Goal: Task Accomplishment & Management: Complete application form

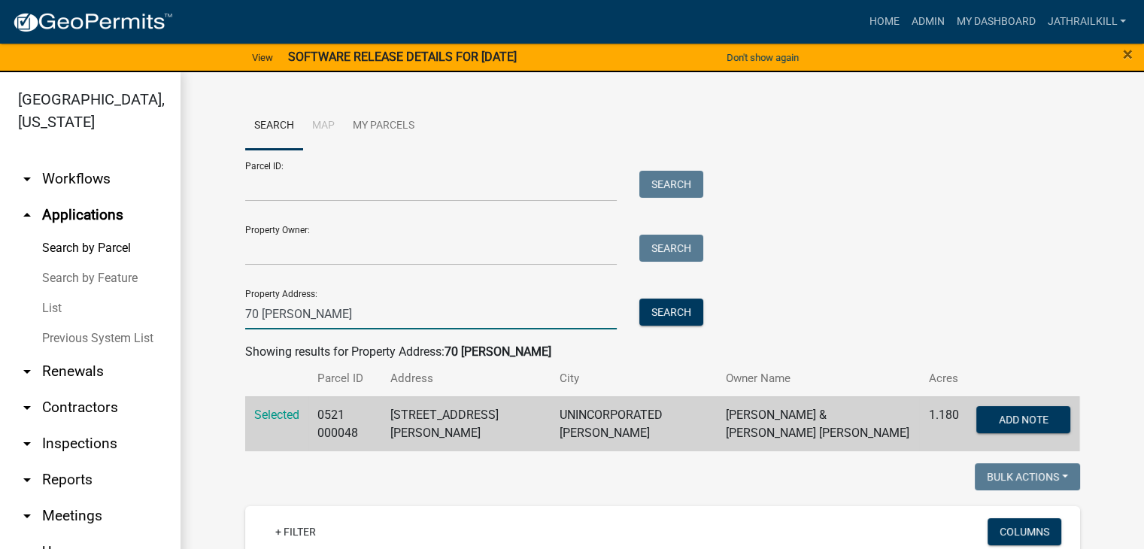
click at [412, 324] on input "70 [PERSON_NAME]" at bounding box center [431, 313] width 372 height 31
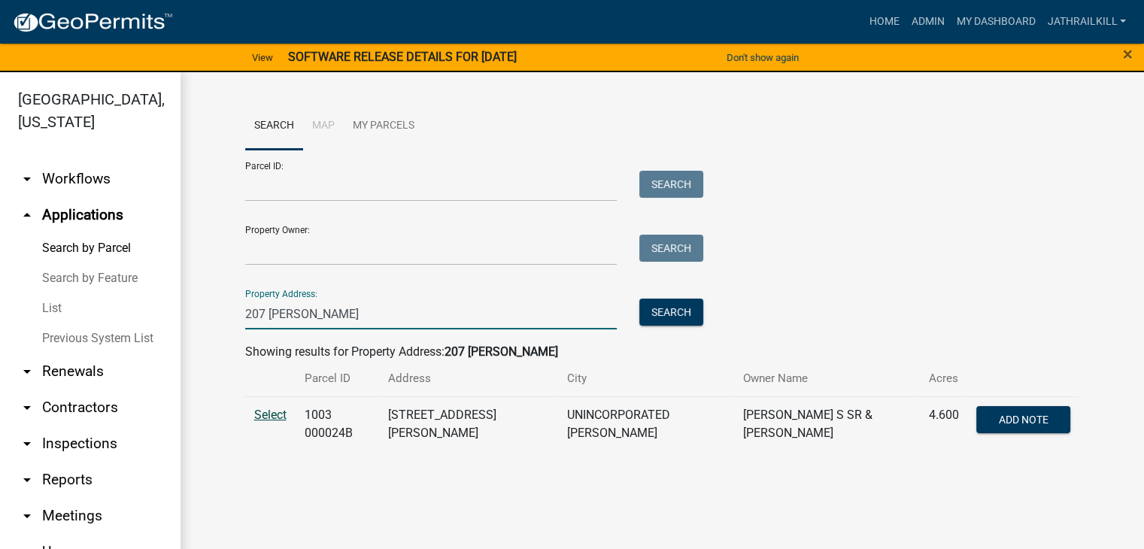
type input "207 [PERSON_NAME]"
click at [286, 422] on span "Select" at bounding box center [270, 415] width 32 height 14
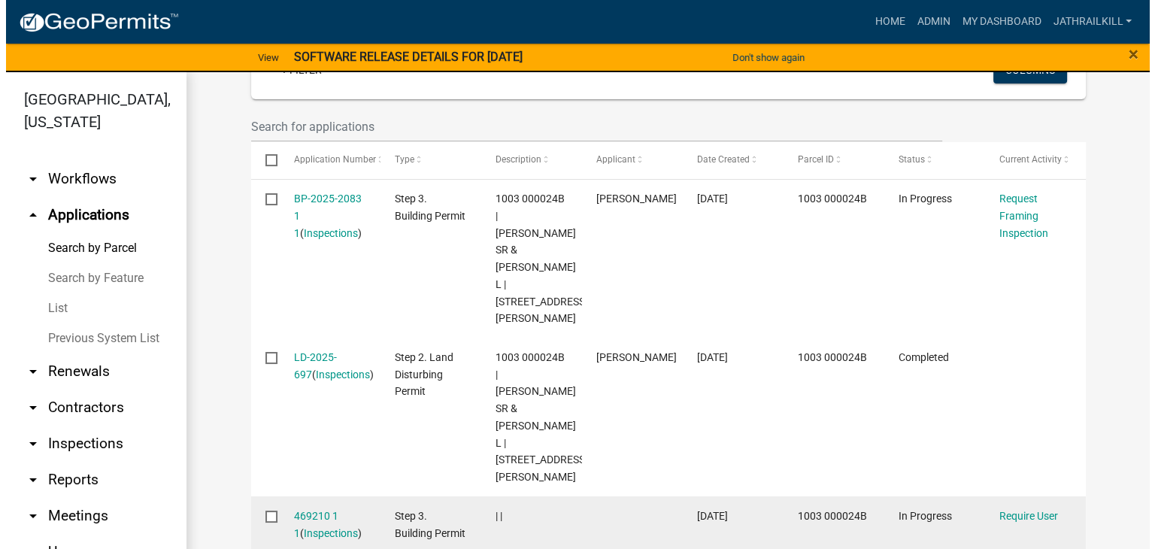
scroll to position [376, 0]
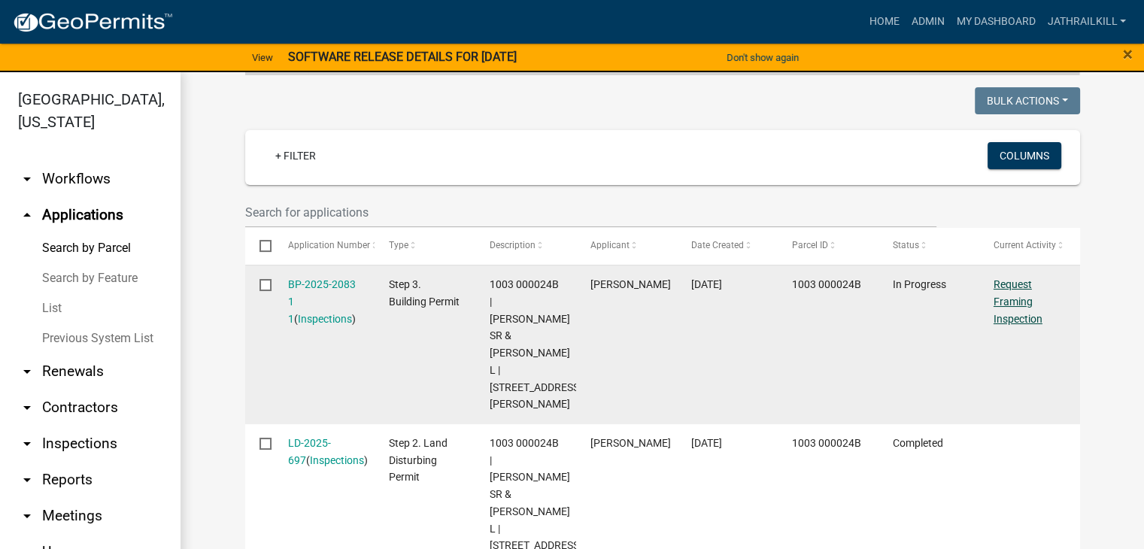
click at [1023, 301] on link "Request Framing Inspection" at bounding box center [1017, 301] width 49 height 47
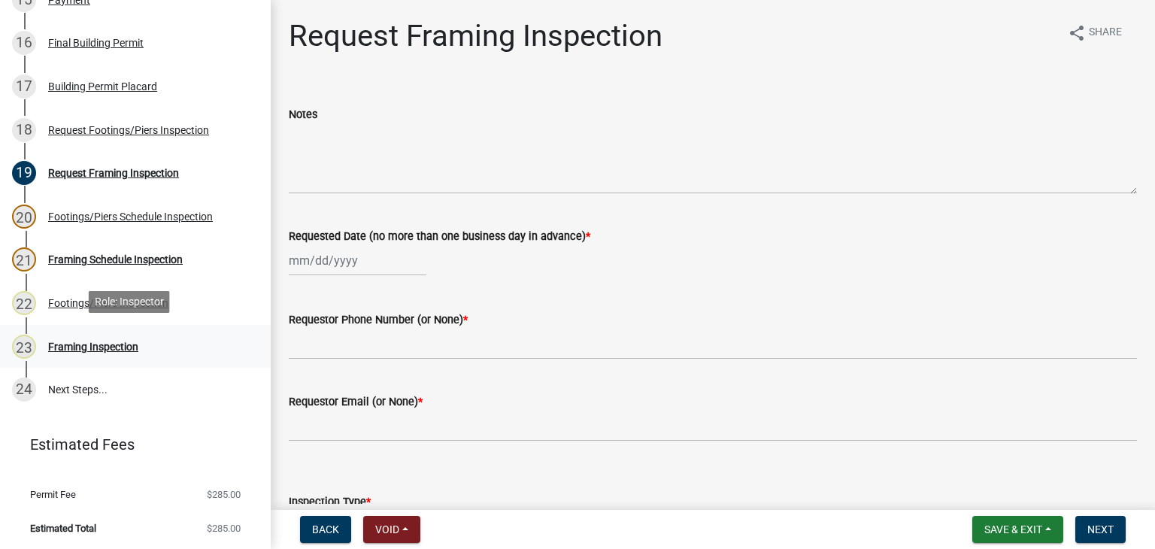
scroll to position [764, 0]
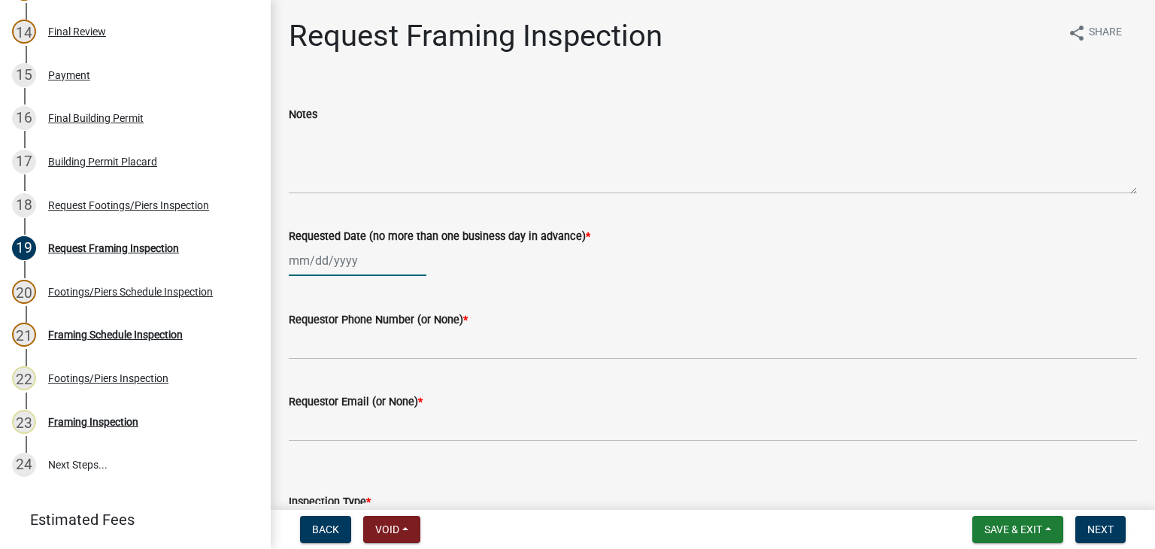
click at [314, 260] on div at bounding box center [358, 260] width 138 height 31
select select "10"
select select "2025"
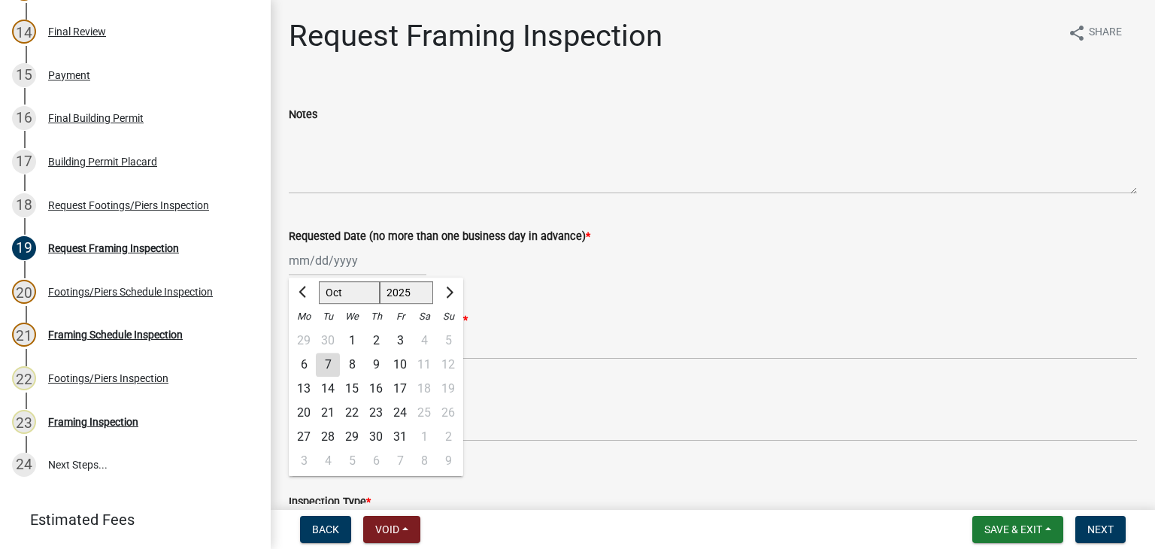
click at [322, 351] on div "30" at bounding box center [328, 341] width 24 height 24
type input "[DATE]"
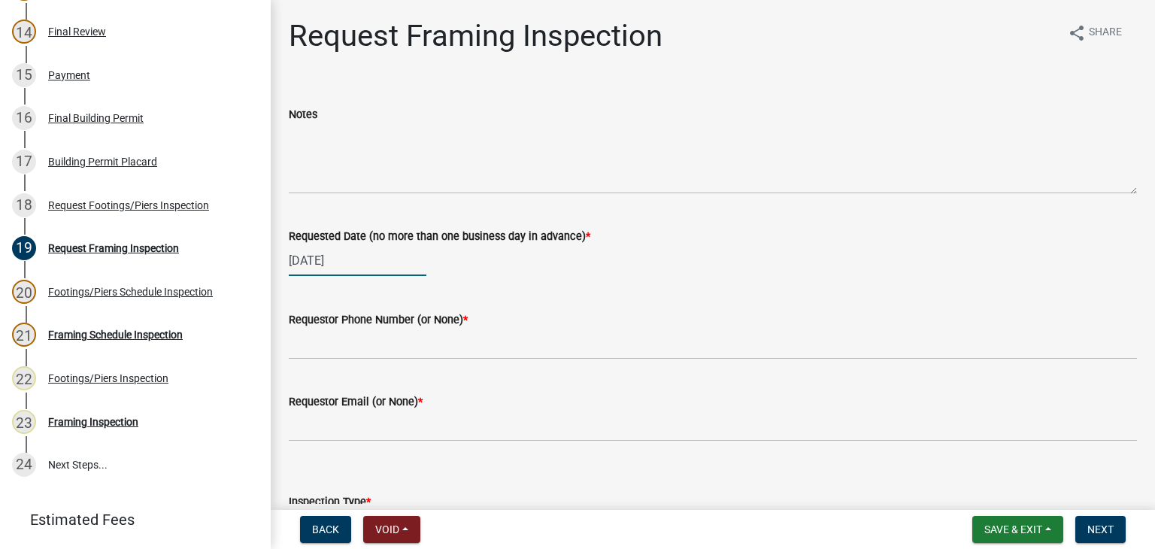
click at [347, 264] on div "[DATE]" at bounding box center [358, 260] width 138 height 31
select select "9"
select select "2025"
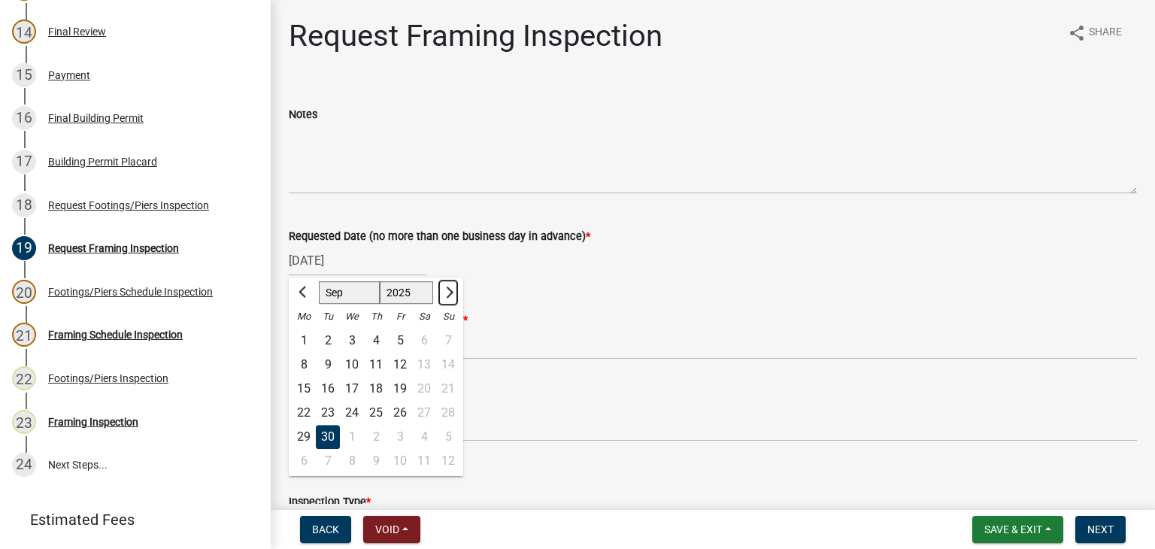
click at [442, 292] on span "Next month" at bounding box center [447, 291] width 11 height 11
select select "10"
click at [324, 365] on div "7" at bounding box center [328, 365] width 24 height 24
type input "[DATE]"
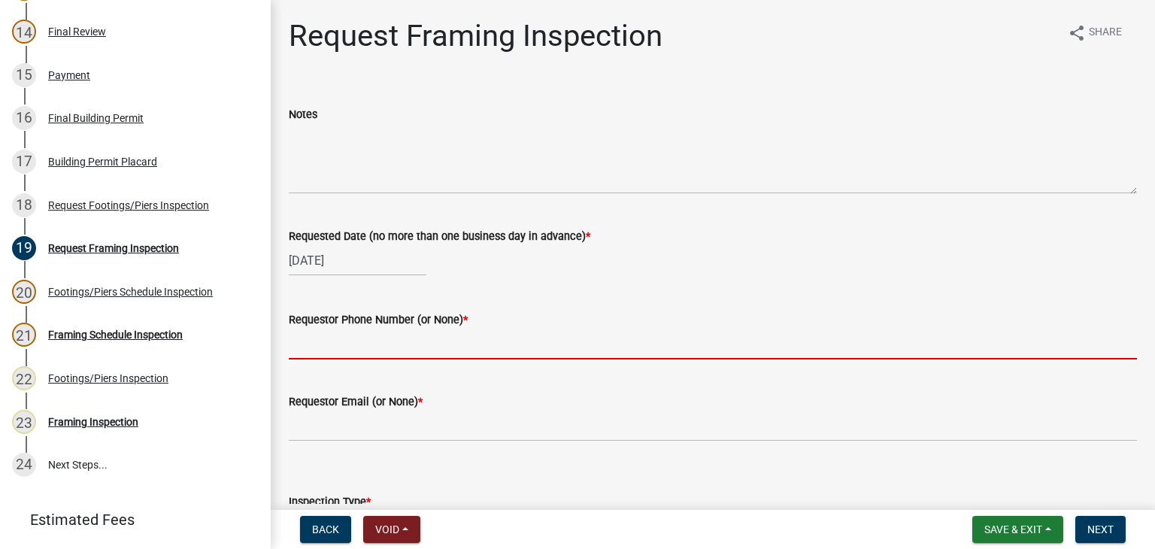
drag, startPoint x: 349, startPoint y: 336, endPoint x: 355, endPoint y: 347, distance: 12.8
click at [349, 336] on input "Requestor Phone Number (or None) *" at bounding box center [713, 344] width 848 height 31
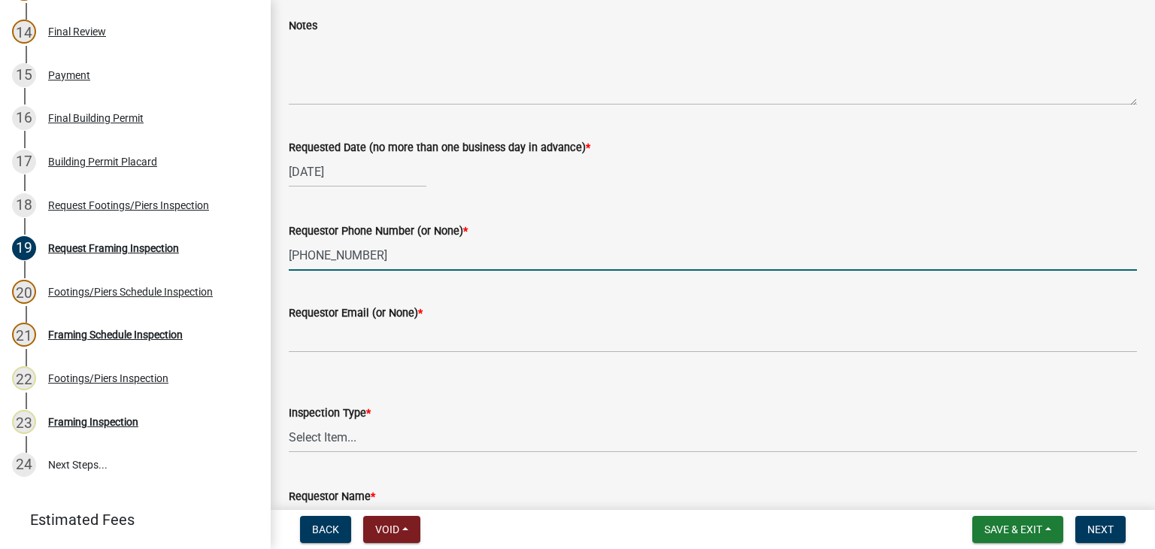
scroll to position [192, 0]
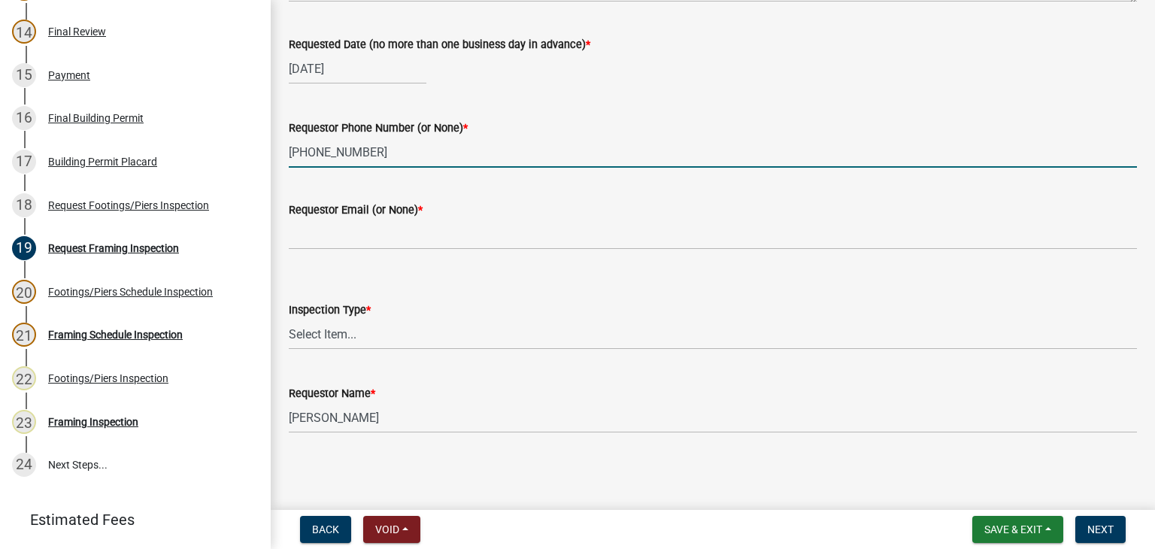
type input "[PHONE_NUMBER]"
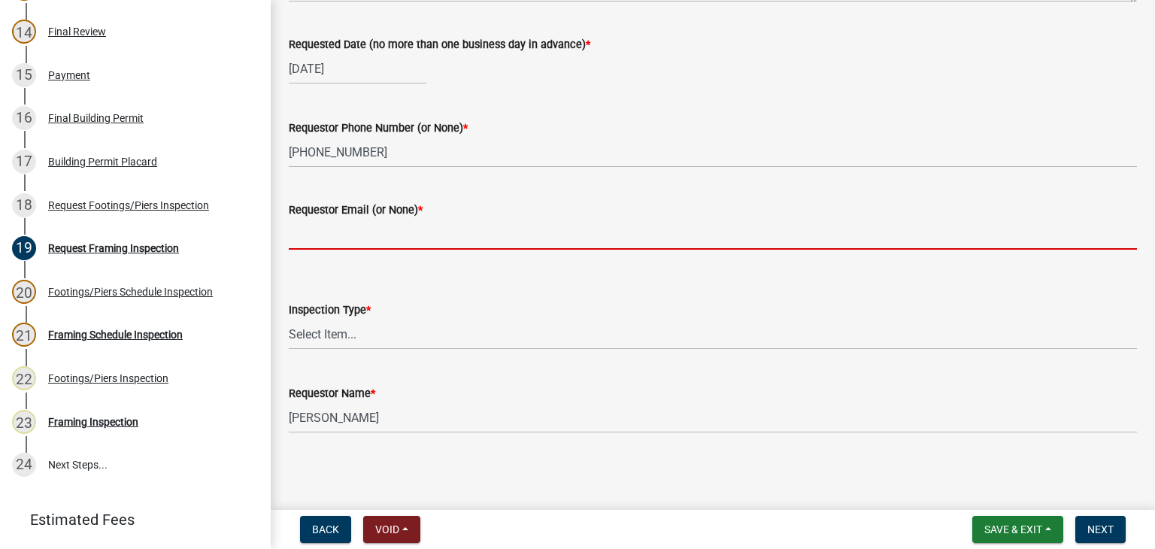
click at [421, 245] on input "Requestor Email (or None) *" at bounding box center [713, 234] width 848 height 31
type input "None"
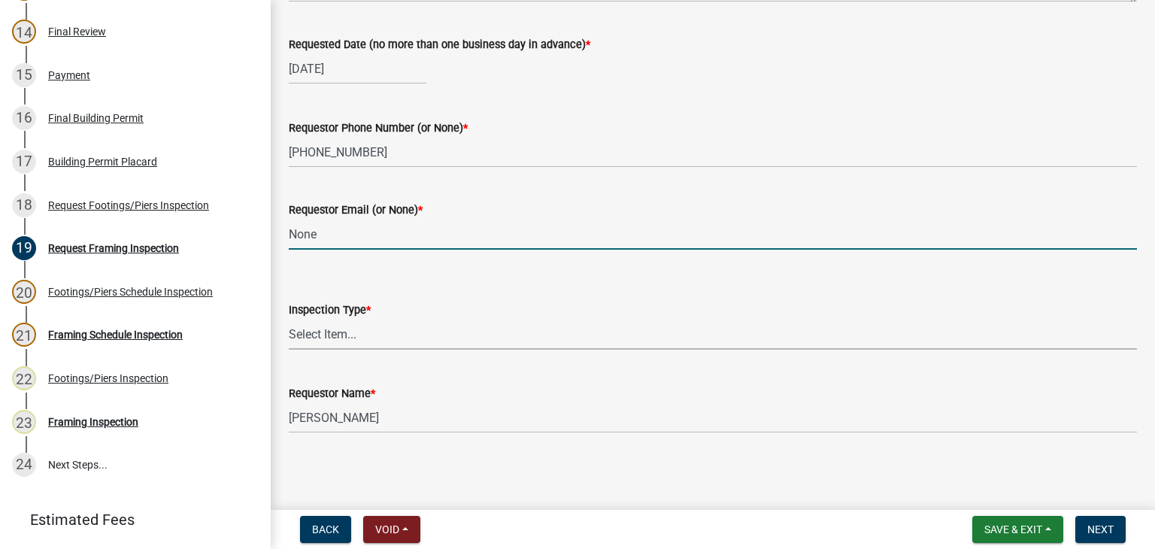
click at [406, 344] on select "Select Item... Framing" at bounding box center [713, 334] width 848 height 31
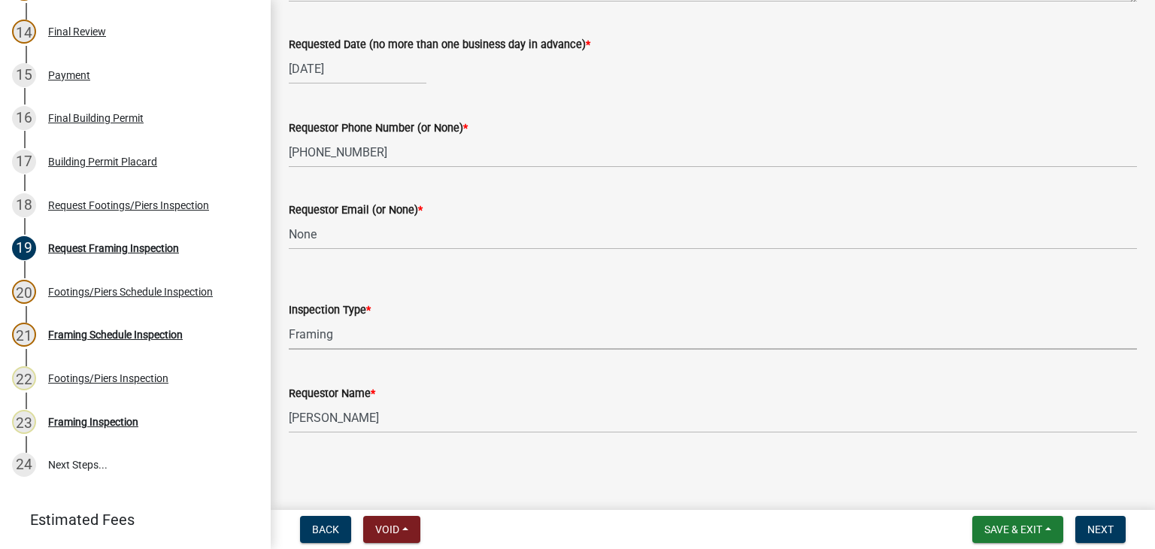
click at [289, 319] on select "Select Item... Framing" at bounding box center [713, 334] width 848 height 31
select select "37c52e4c-0293-4b91-b6c8-f52d35843f6a"
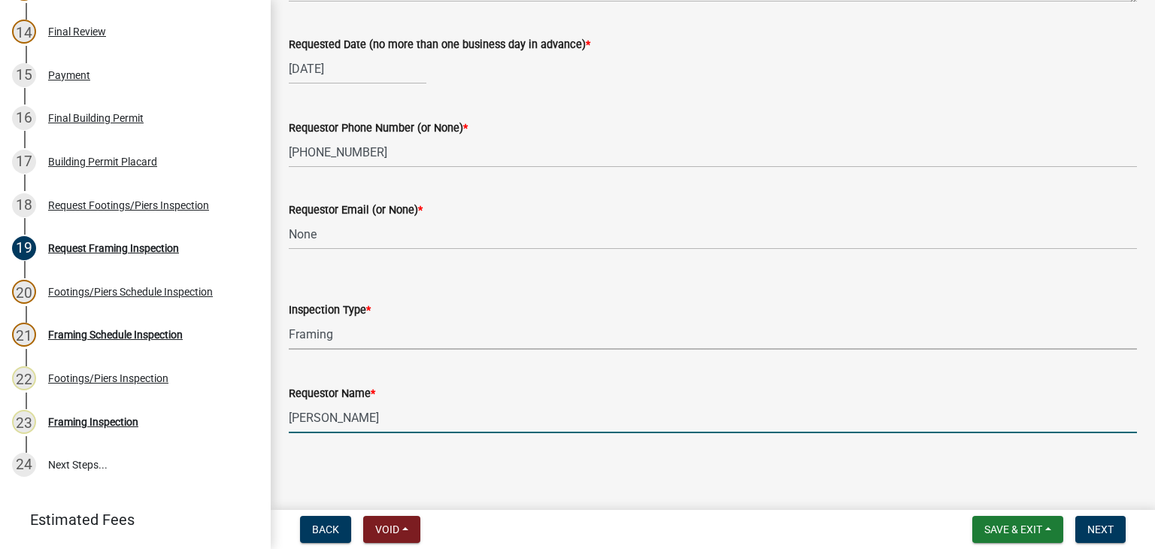
click at [454, 409] on input "[PERSON_NAME]" at bounding box center [713, 417] width 848 height 31
click at [417, 420] on input "[PERSON_NAME]" at bounding box center [713, 417] width 848 height 31
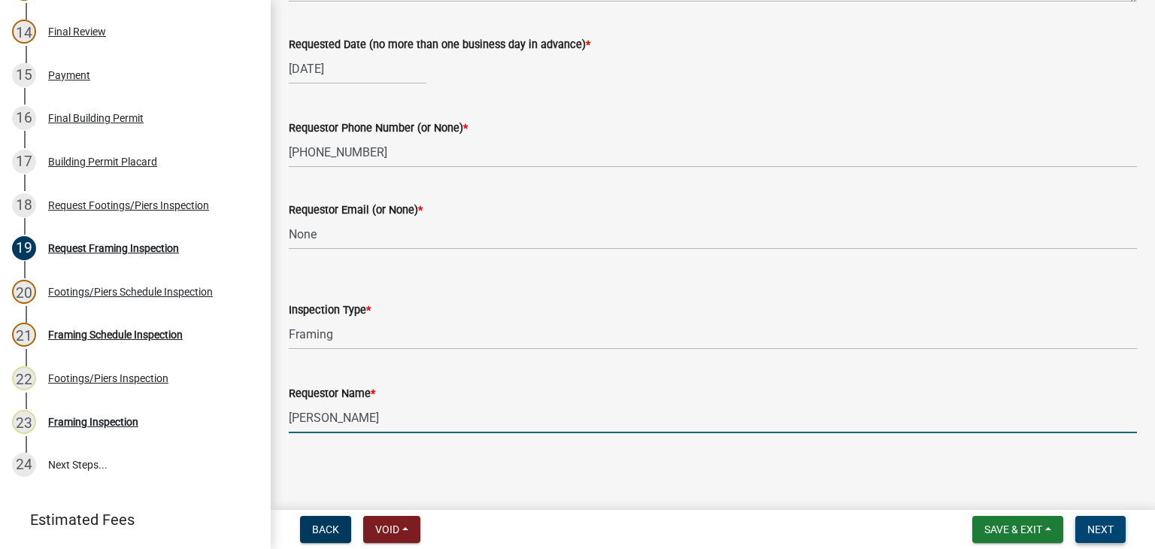
type input "[PERSON_NAME]"
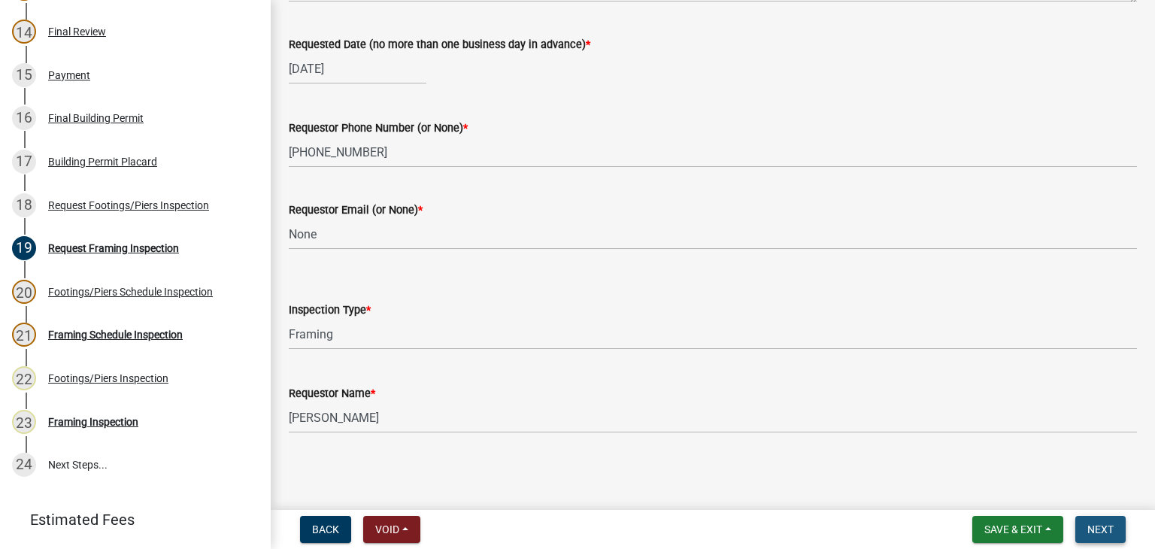
click at [1103, 535] on button "Next" at bounding box center [1100, 529] width 50 height 27
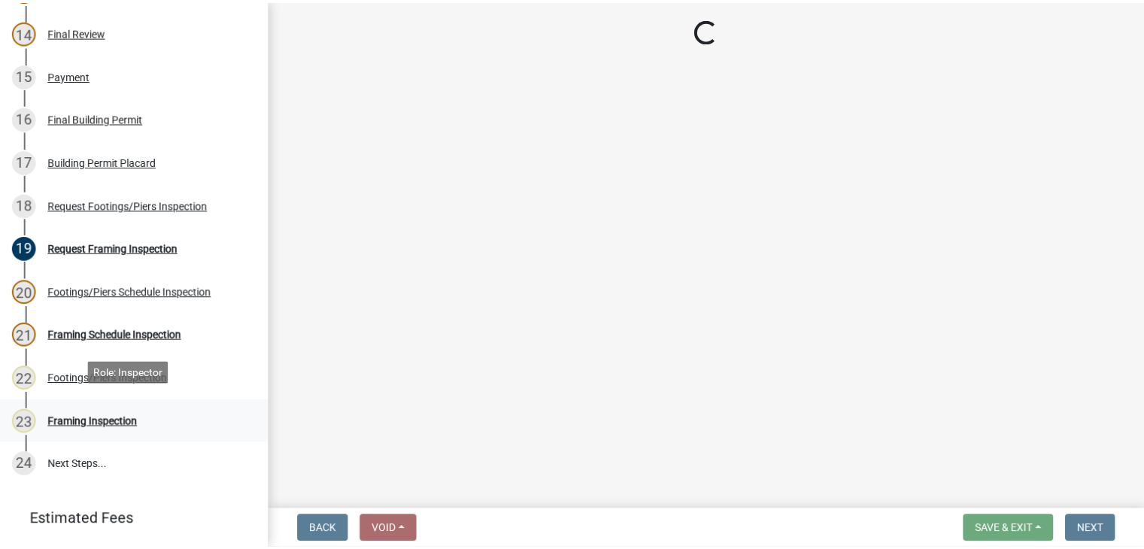
scroll to position [839, 0]
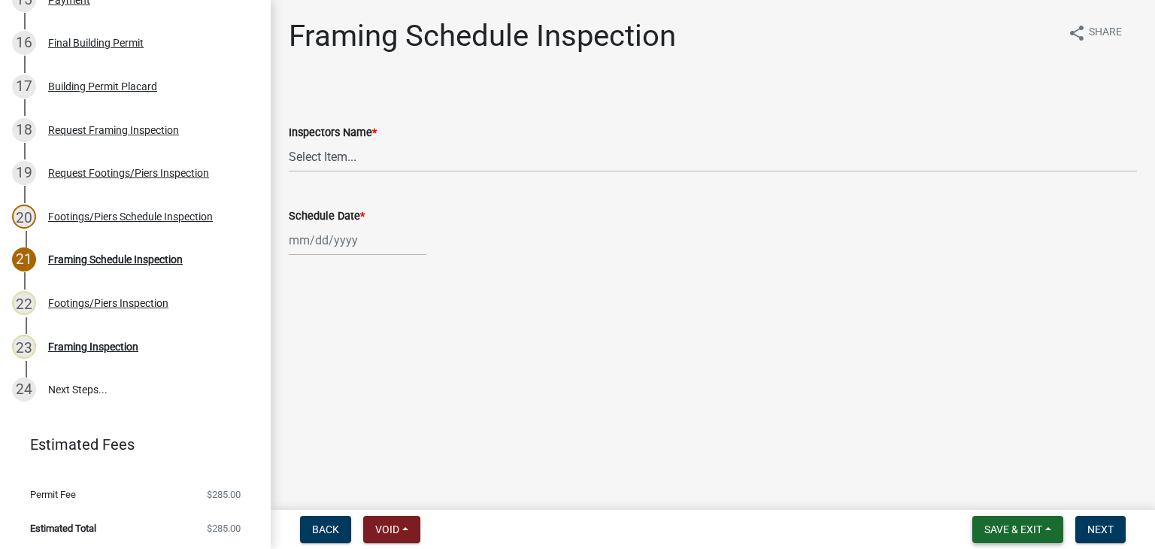
click at [1009, 527] on span "Save & Exit" at bounding box center [1013, 529] width 58 height 12
click at [1004, 493] on button "Save & Exit" at bounding box center [1003, 490] width 120 height 36
